Goal: Task Accomplishment & Management: Use online tool/utility

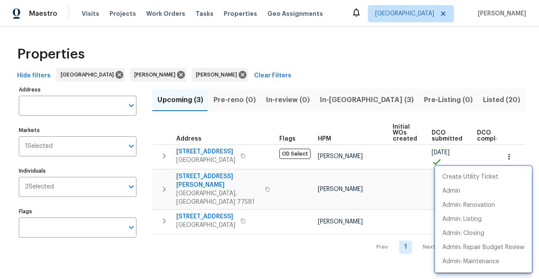
click at [328, 99] on div at bounding box center [269, 139] width 539 height 279
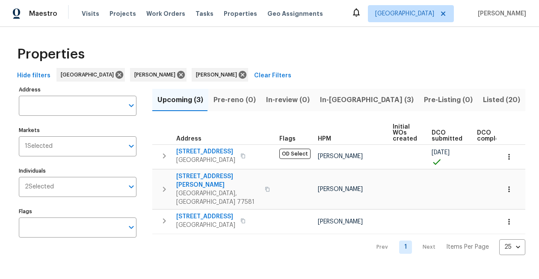
click at [332, 100] on span "In-[GEOGRAPHIC_DATA] (3)" at bounding box center [367, 100] width 94 height 12
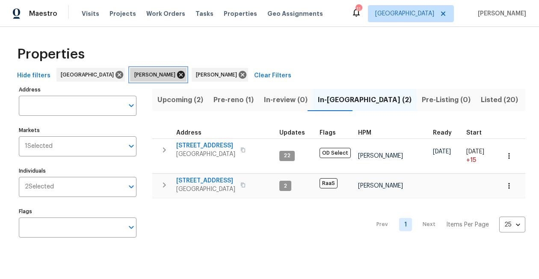
click at [177, 74] on icon at bounding box center [181, 75] width 8 height 8
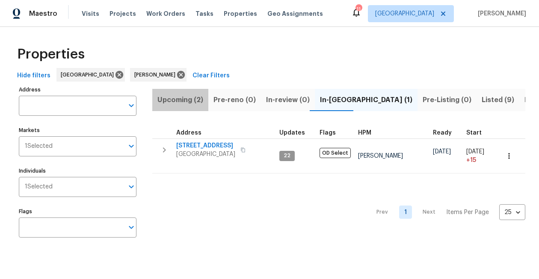
click at [201, 101] on span "Upcoming (2)" at bounding box center [180, 100] width 46 height 12
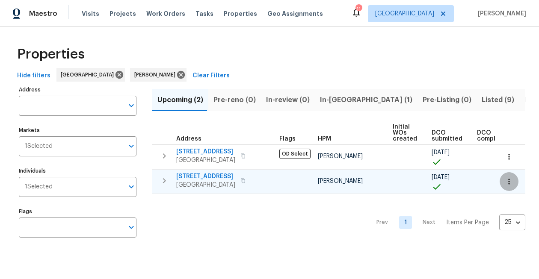
click at [508, 183] on icon "button" at bounding box center [509, 181] width 9 height 9
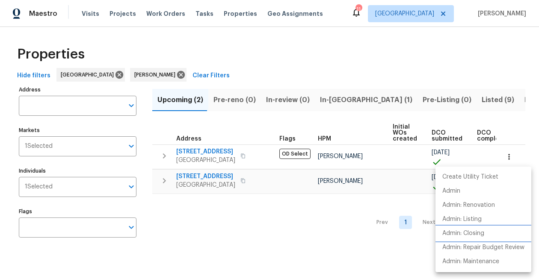
click at [459, 234] on p "Admin: Closing" at bounding box center [463, 233] width 42 height 9
